Goal: Go to known website: Access a specific website the user already knows

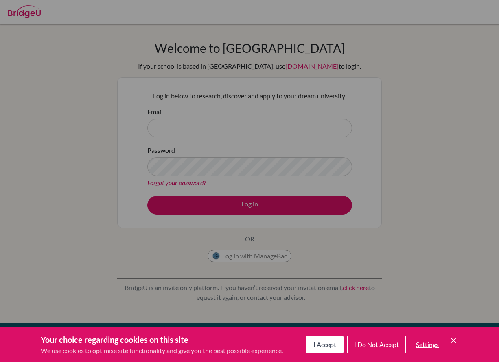
drag, startPoint x: 0, startPoint y: 0, endPoint x: 333, endPoint y: 340, distance: 475.9
click at [333, 340] on button "I Accept" at bounding box center [324, 345] width 37 height 18
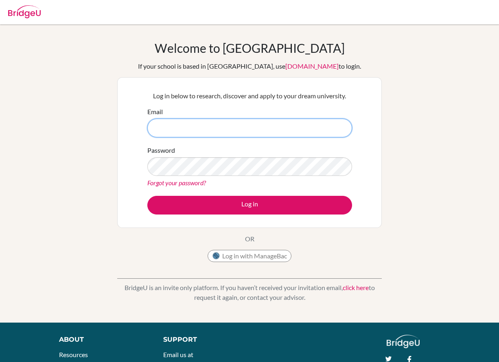
click at [206, 130] on input "Email" at bounding box center [249, 128] width 205 height 19
type input "[EMAIL_ADDRESS][DOMAIN_NAME]"
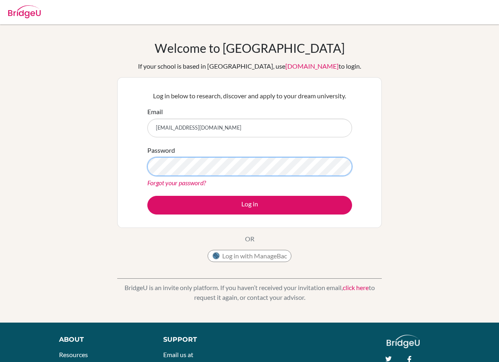
click at [147, 196] on button "Log in" at bounding box center [249, 205] width 205 height 19
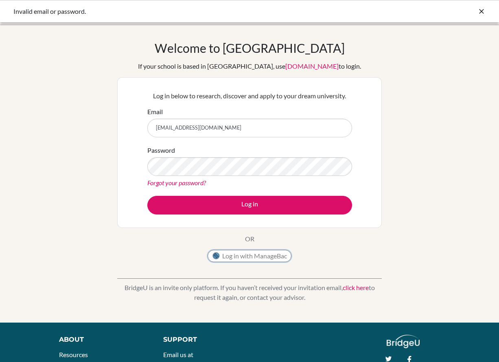
click at [253, 255] on button "Log in with ManageBac" at bounding box center [249, 256] width 84 height 12
